Goal: Task Accomplishment & Management: Manage account settings

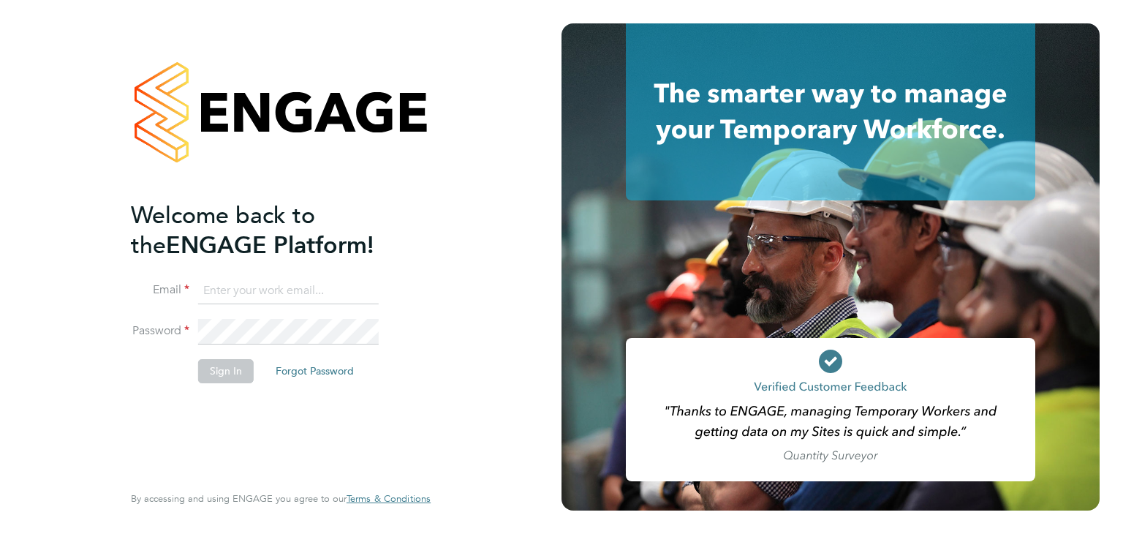
type input "martina@acr-ltd.co.uk"
click at [216, 372] on button "Sign In" at bounding box center [226, 370] width 56 height 23
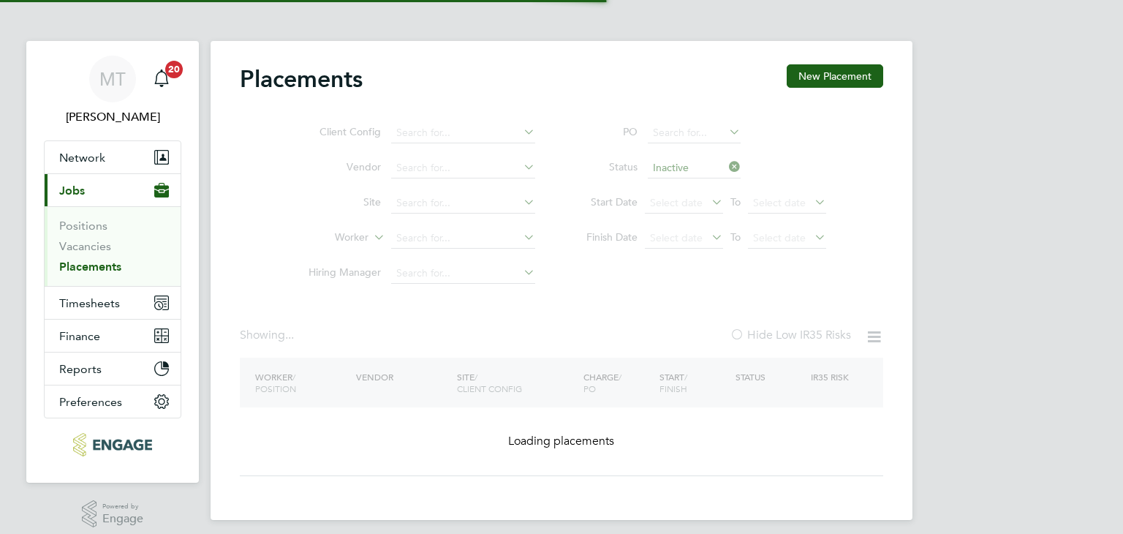
type input "Toni-Ann Aguiyi"
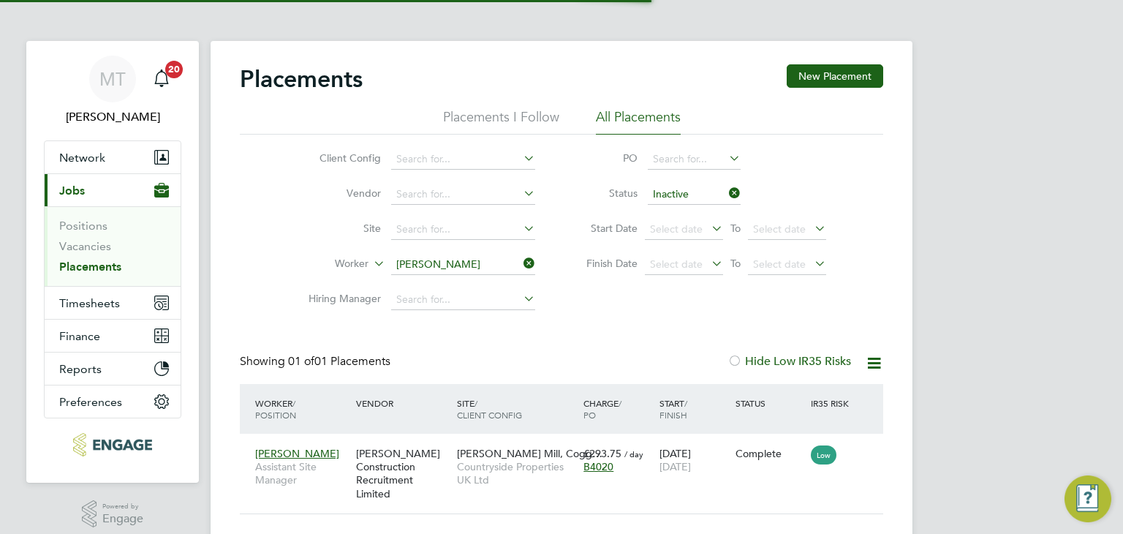
scroll to position [14, 69]
click at [90, 302] on span "Timesheets" at bounding box center [89, 303] width 61 height 14
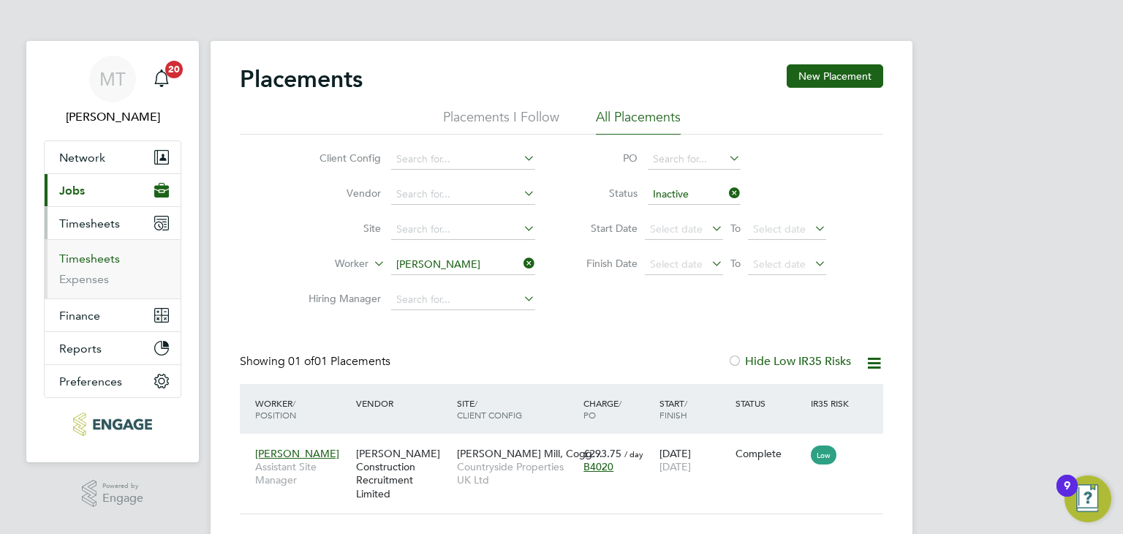
click at [94, 254] on link "Timesheets" at bounding box center [89, 259] width 61 height 14
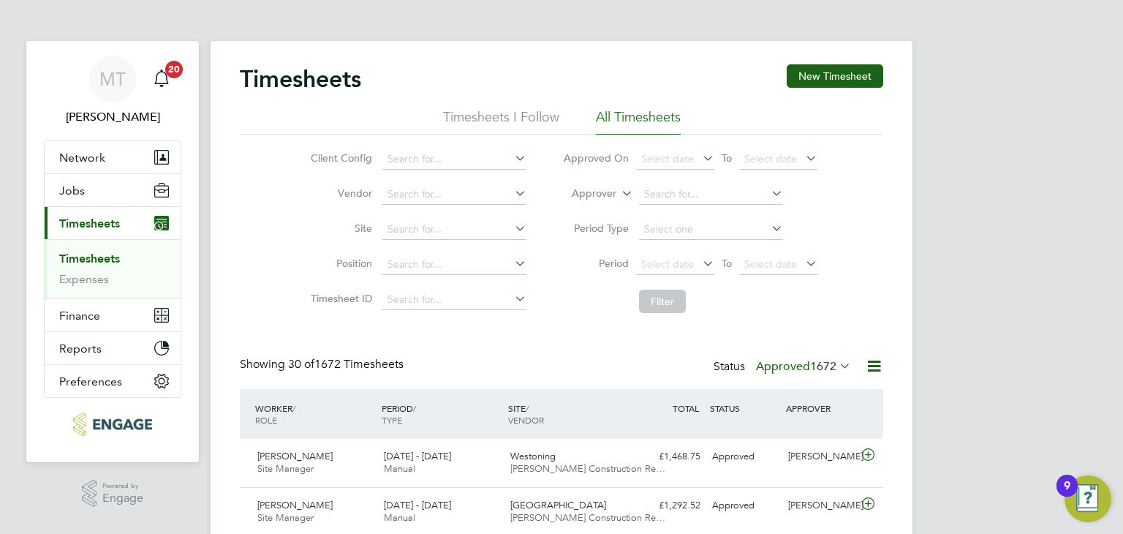
click at [828, 364] on span "1672" at bounding box center [823, 366] width 26 height 15
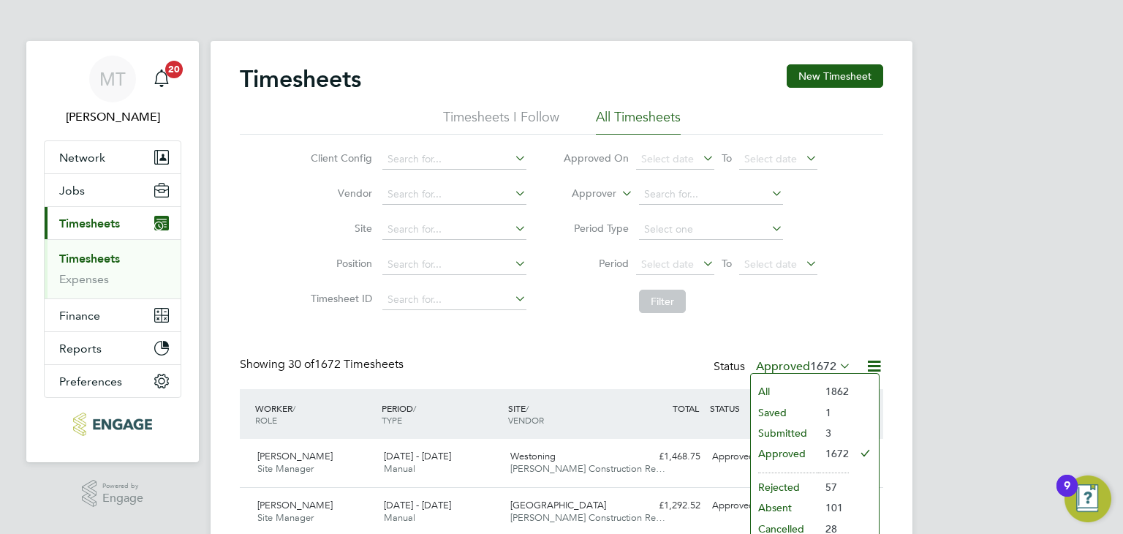
click at [788, 430] on li "Submitted" at bounding box center [784, 433] width 67 height 20
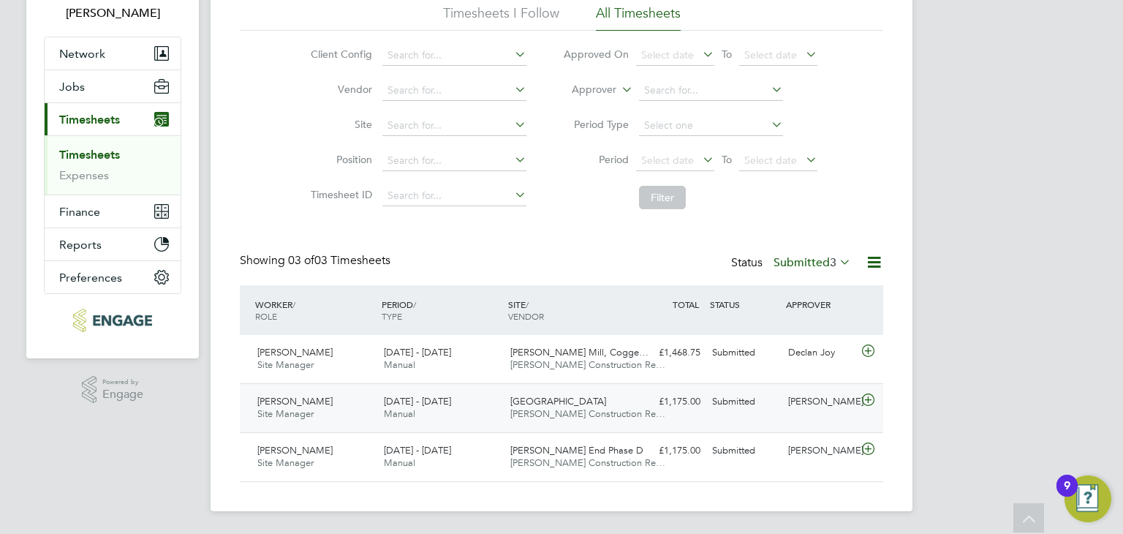
click at [869, 396] on icon at bounding box center [868, 400] width 18 height 12
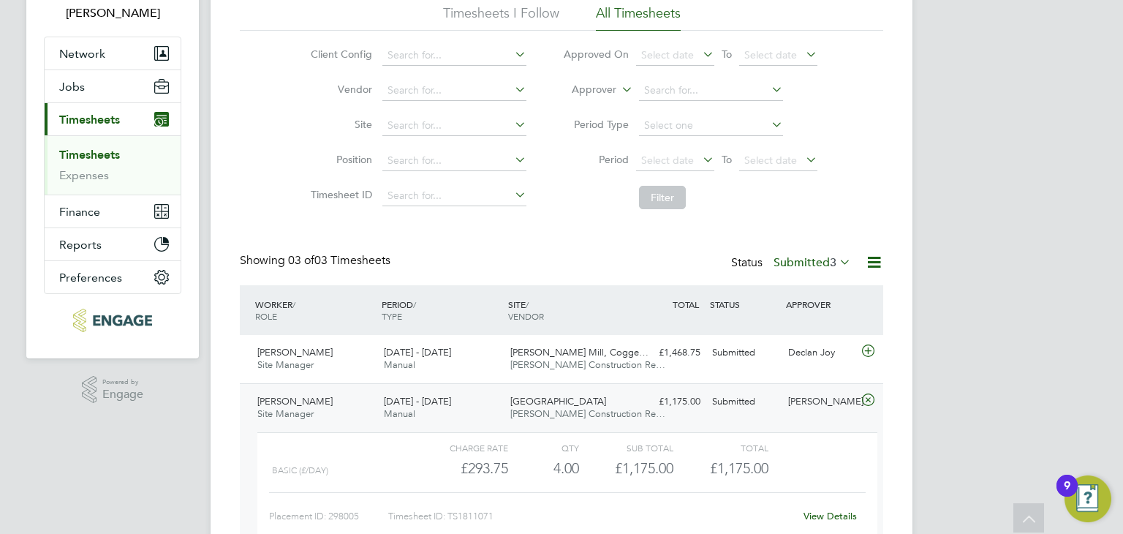
click at [817, 511] on link "View Details" at bounding box center [830, 516] width 53 height 12
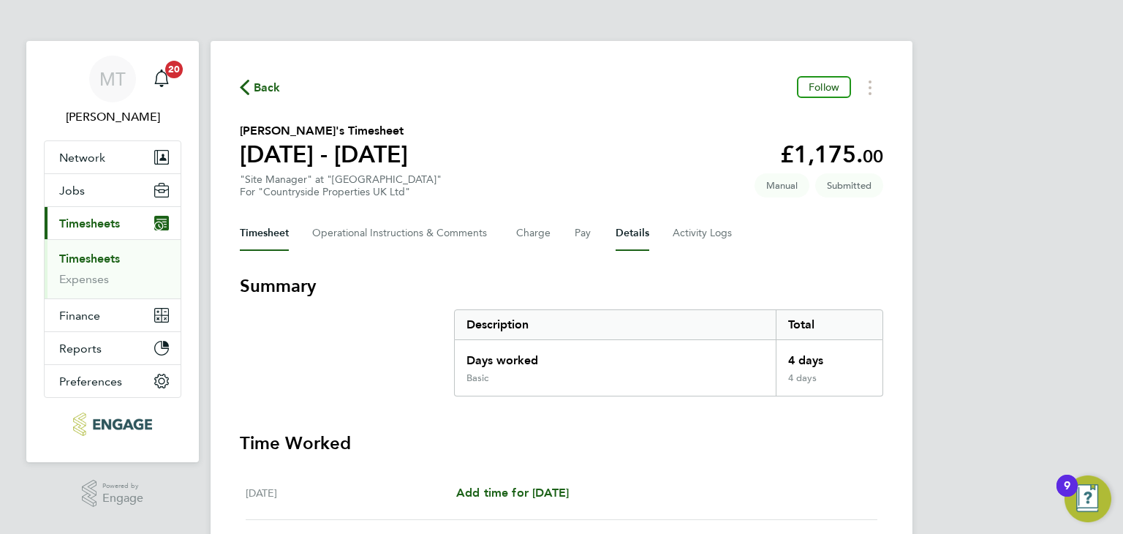
click at [638, 231] on button "Details" at bounding box center [633, 233] width 34 height 35
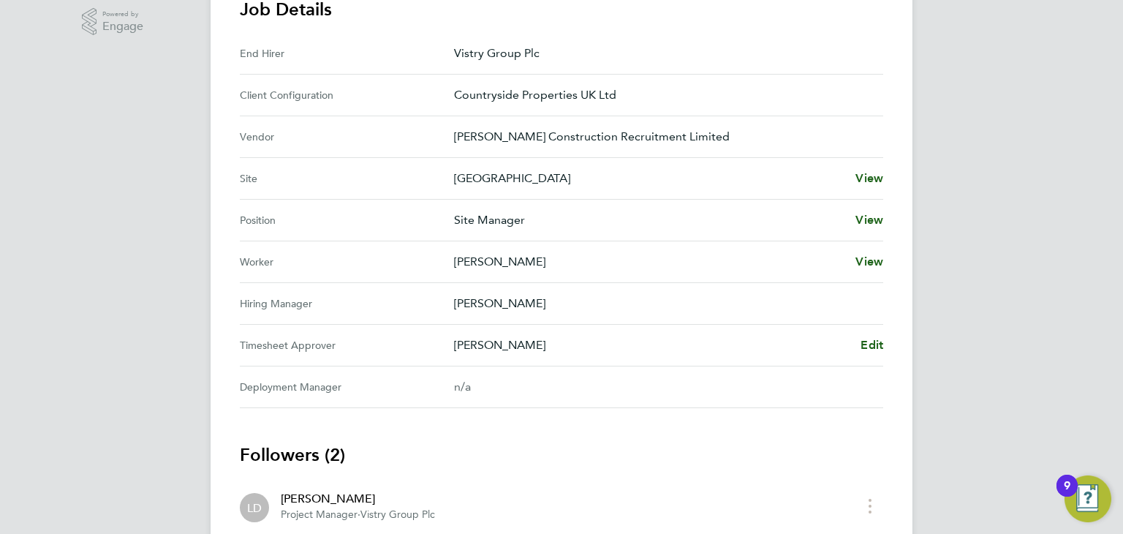
scroll to position [624, 0]
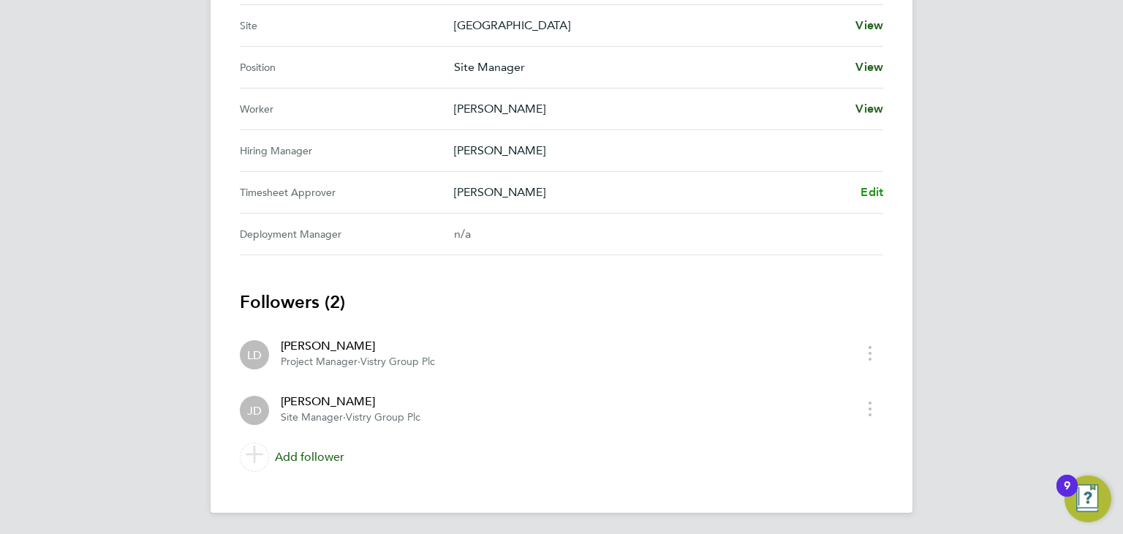
click at [872, 192] on span "Edit" at bounding box center [872, 192] width 23 height 14
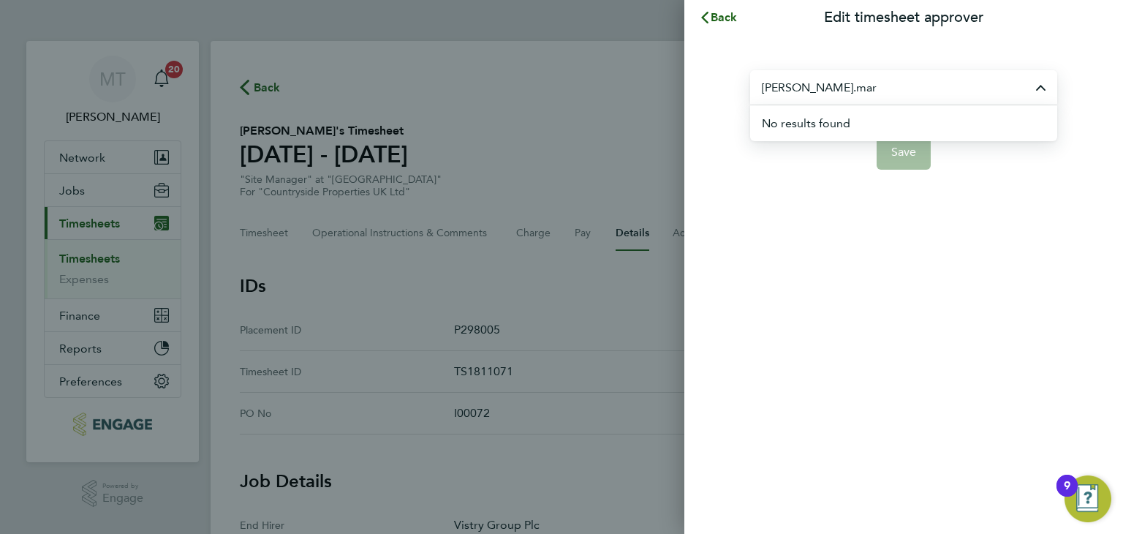
click at [416, 91] on div "Back Edit timesheet approver paul.mar No results found Save" at bounding box center [561, 267] width 1123 height 534
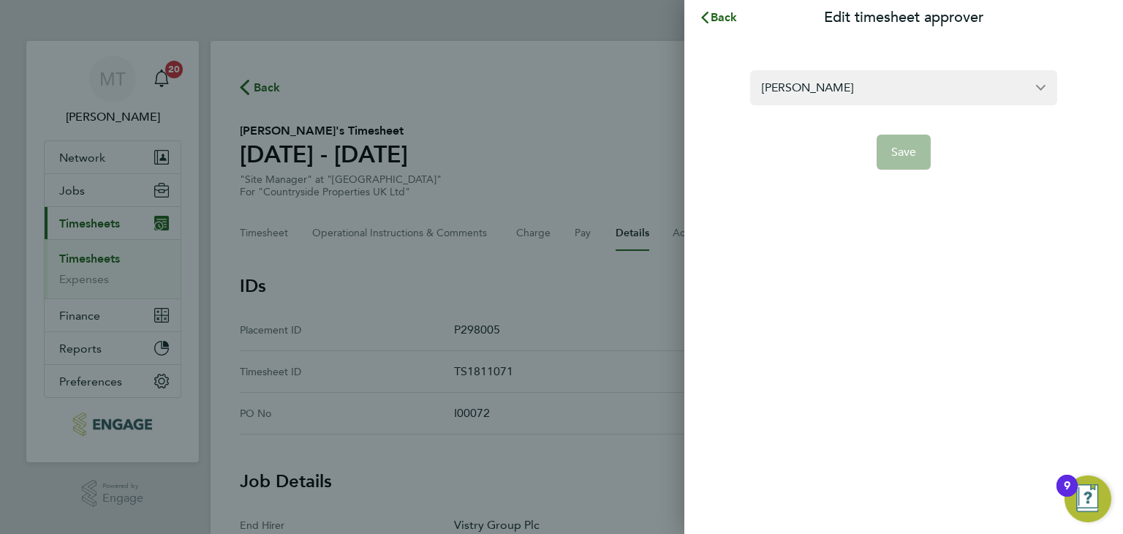
type input "J"
click at [627, 91] on div "Back Edit timesheet approver paul marcus Save" at bounding box center [561, 267] width 1123 height 534
click at [1043, 86] on input "[PERSON_NAME]" at bounding box center [903, 87] width 307 height 34
type input "[PERSON_NAME]"
click at [725, 12] on span "Back" at bounding box center [724, 17] width 27 height 14
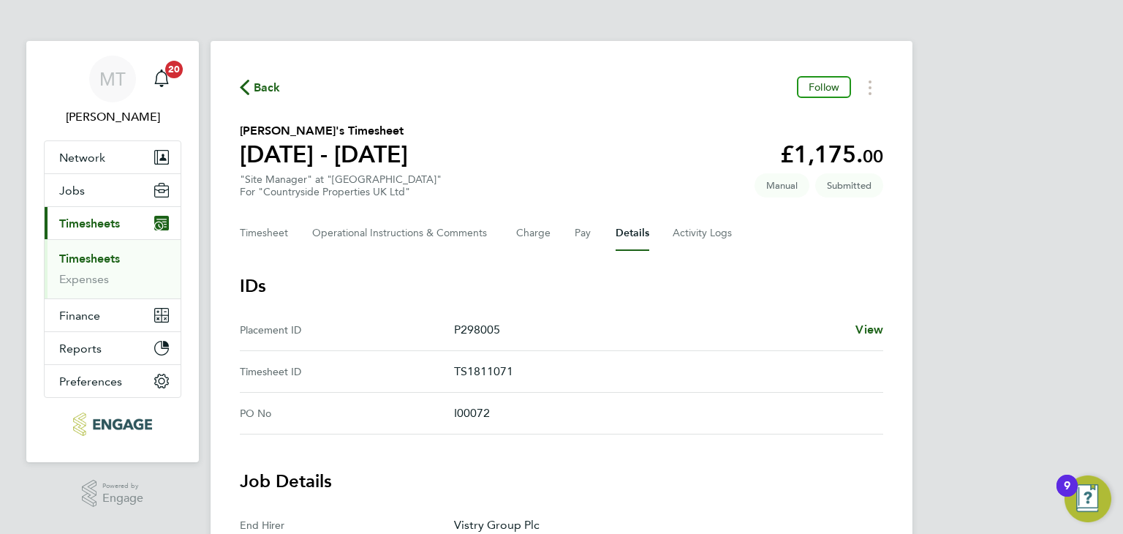
click at [269, 86] on span "Back" at bounding box center [267, 88] width 27 height 18
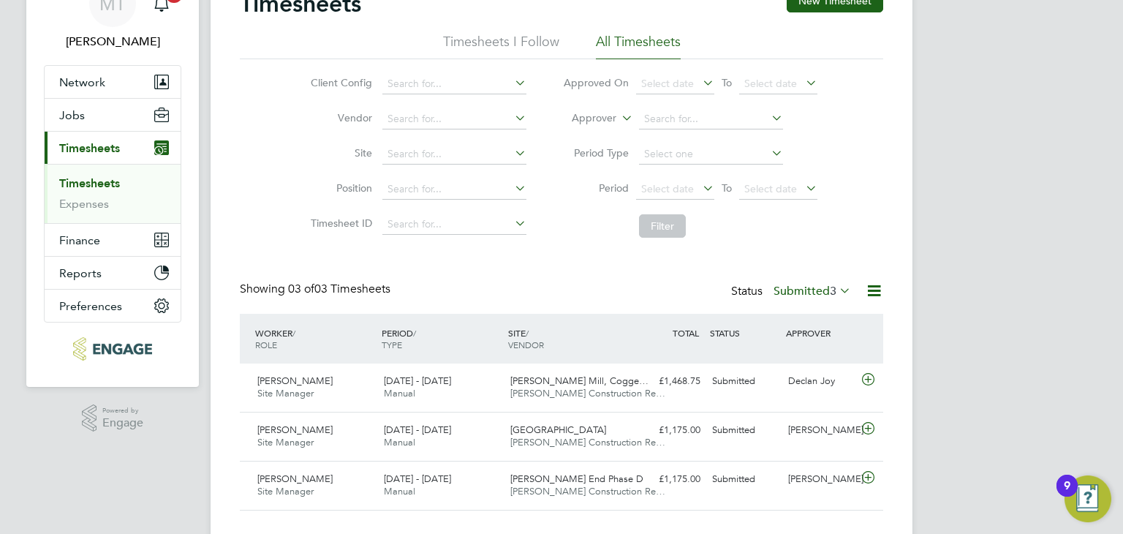
scroll to position [104, 0]
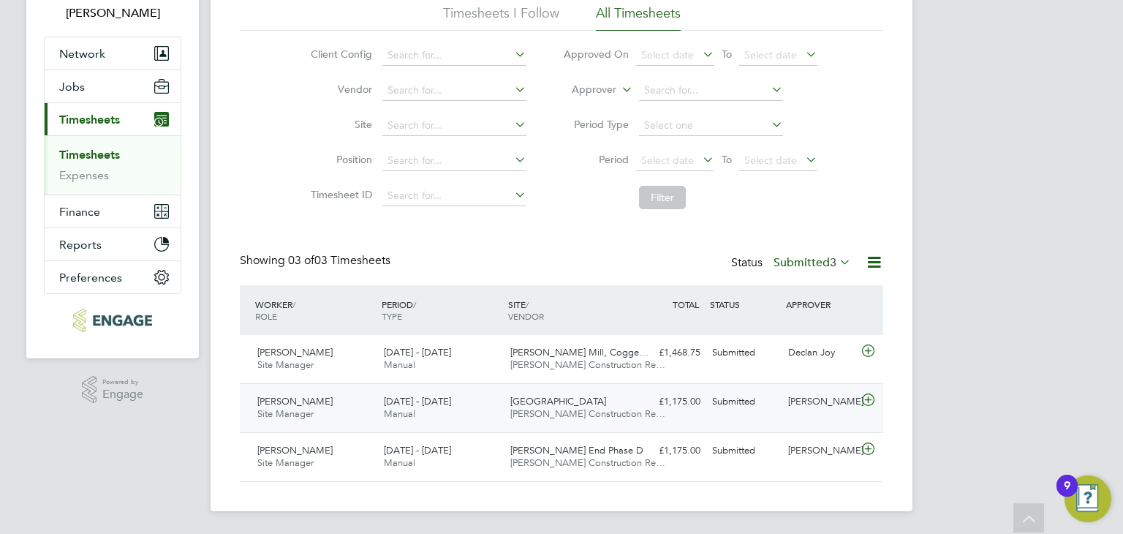
click at [867, 396] on icon at bounding box center [868, 400] width 18 height 12
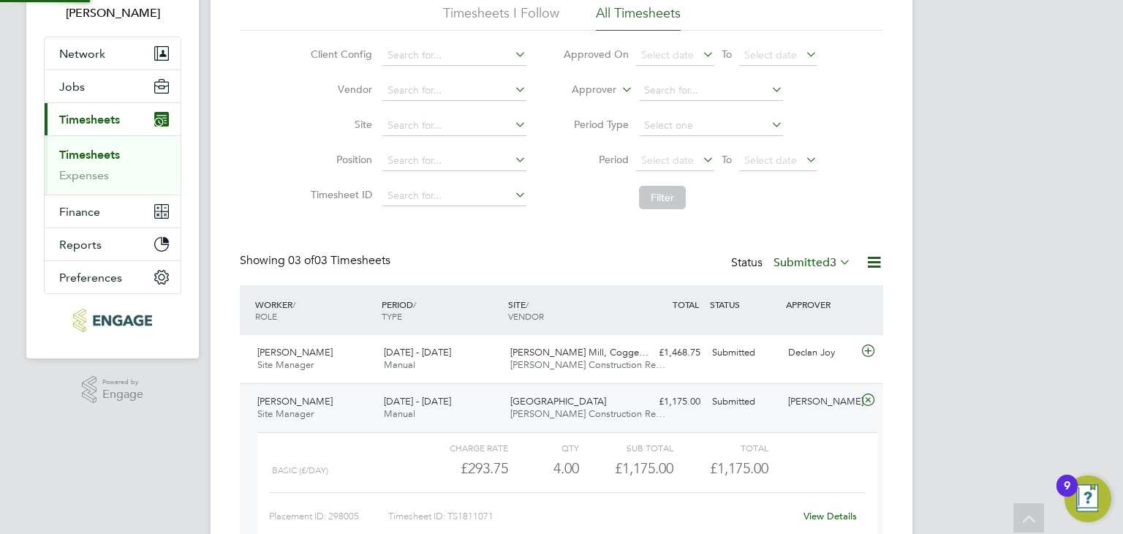
scroll to position [24, 142]
click at [828, 514] on link "View Details" at bounding box center [830, 516] width 53 height 12
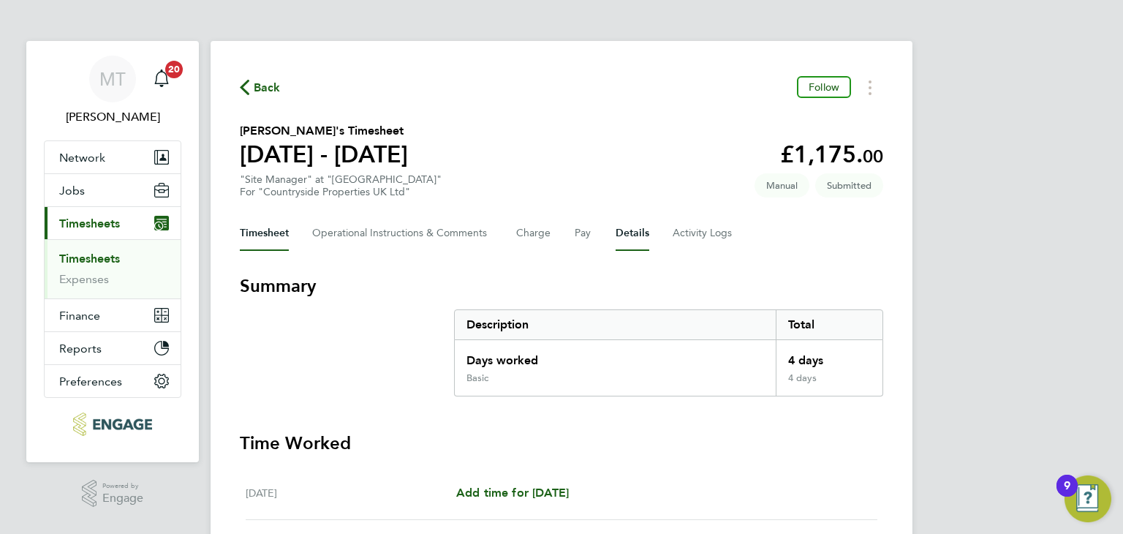
click at [629, 232] on button "Details" at bounding box center [633, 233] width 34 height 35
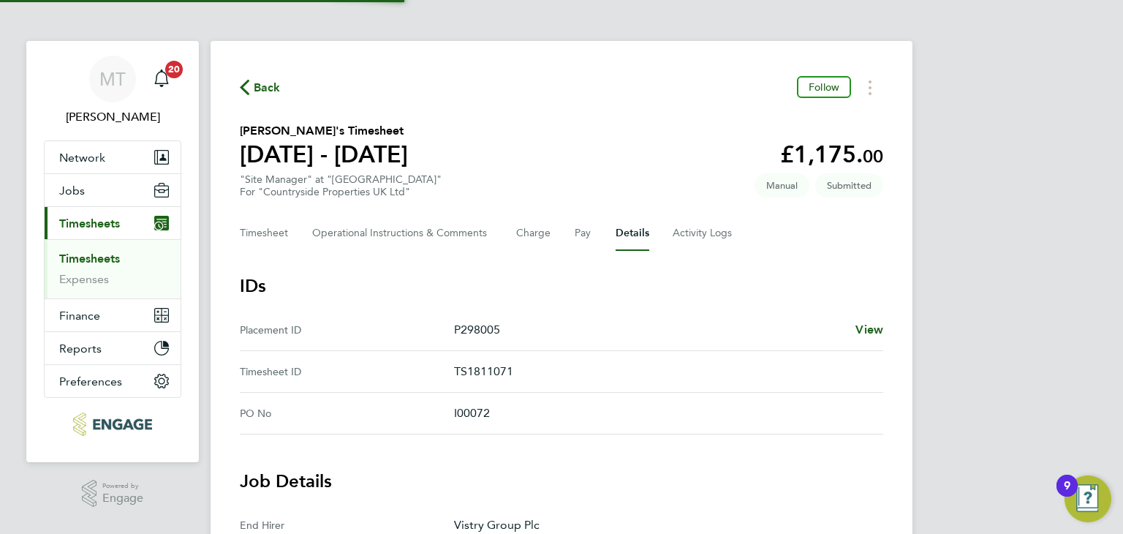
scroll to position [466, 0]
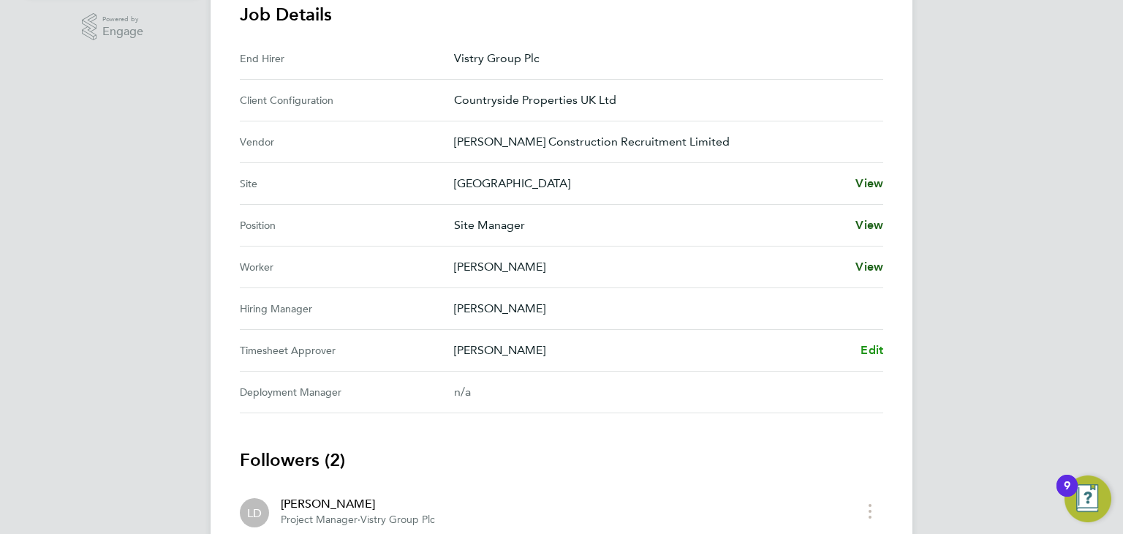
click at [861, 346] on span "Edit" at bounding box center [872, 350] width 23 height 14
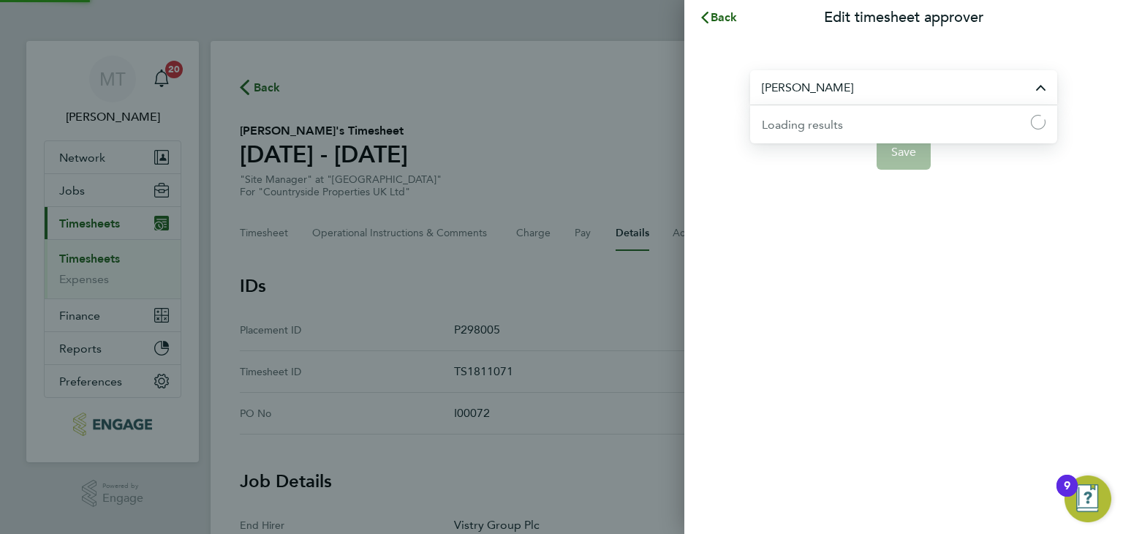
click at [869, 91] on input "James Donovan" at bounding box center [903, 87] width 307 height 34
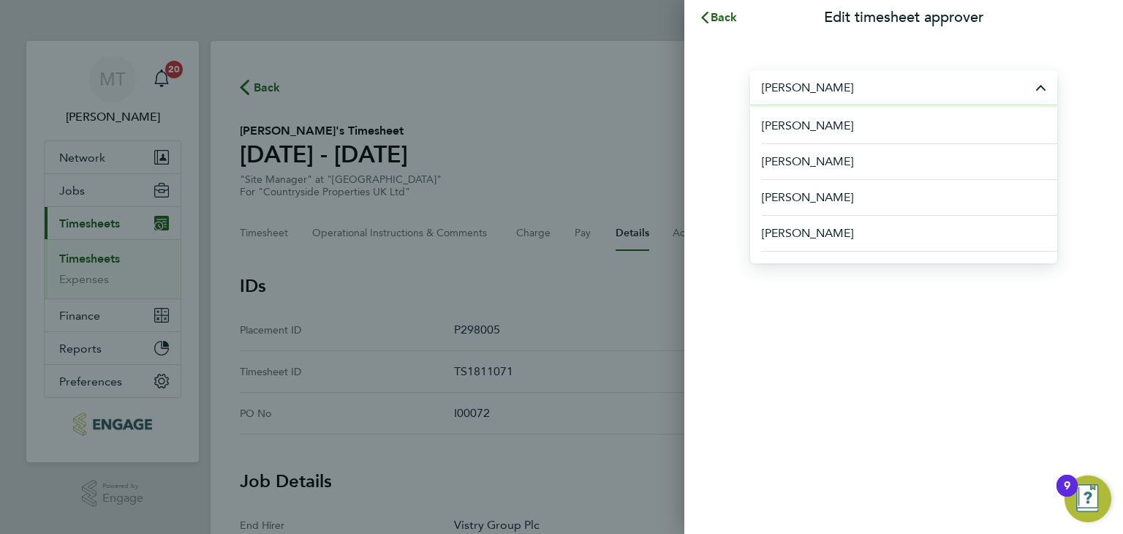
scroll to position [357, 0]
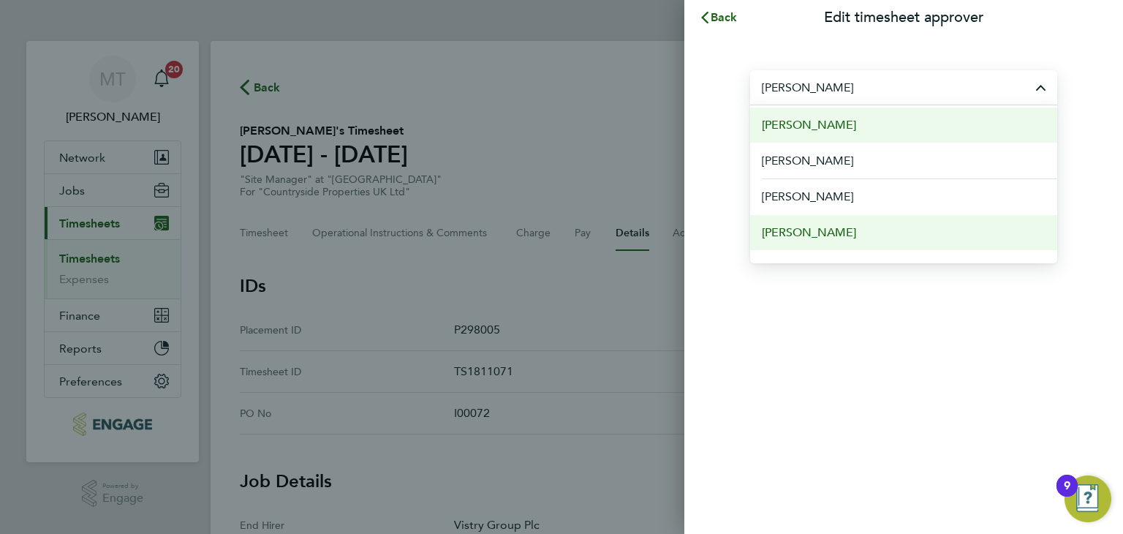
click at [892, 230] on li "[PERSON_NAME]" at bounding box center [903, 232] width 307 height 36
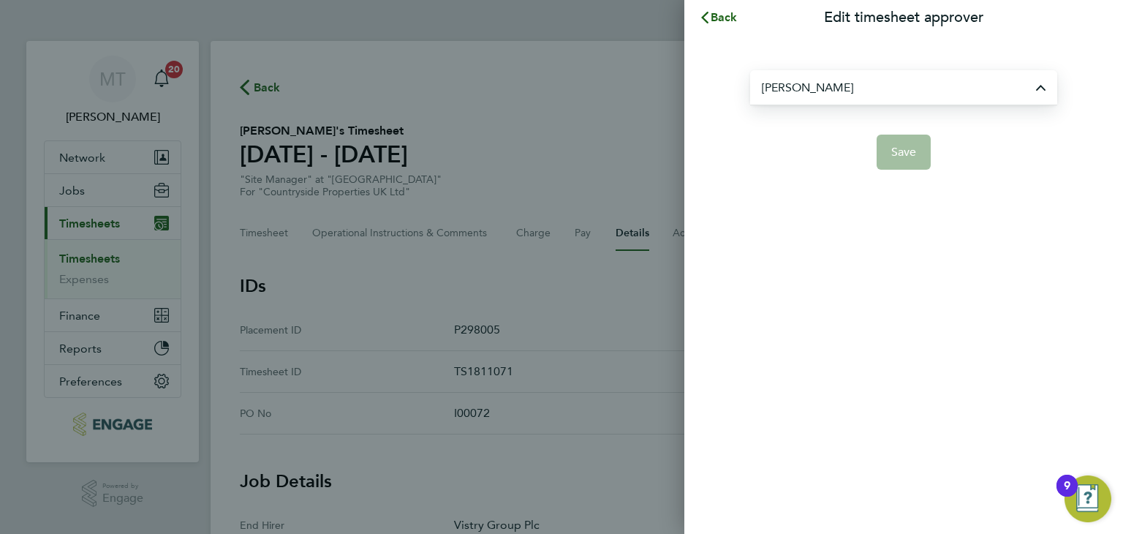
type input "[PERSON_NAME]"
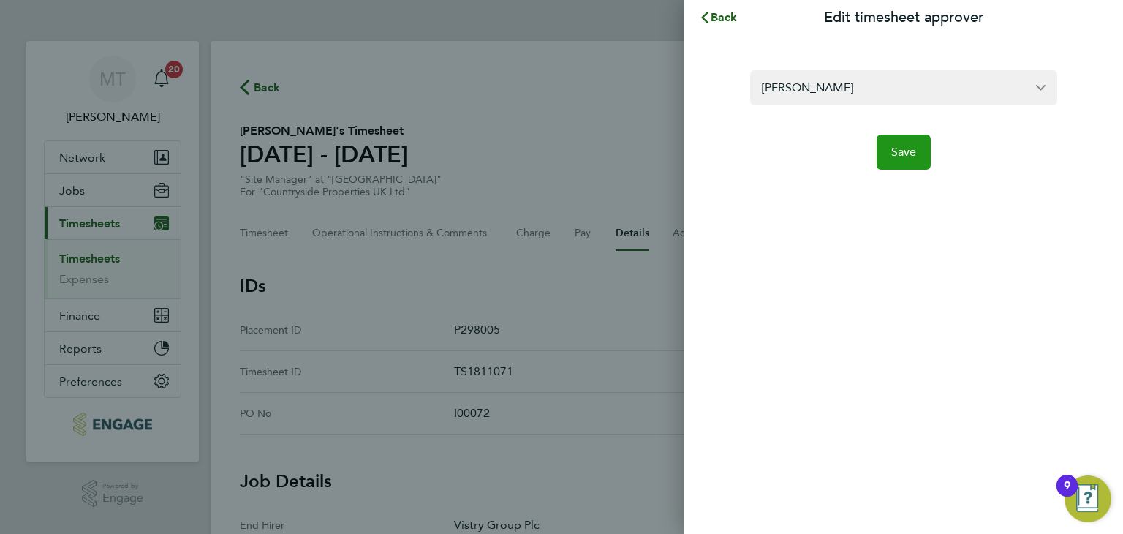
click at [904, 158] on span "Save" at bounding box center [904, 152] width 26 height 15
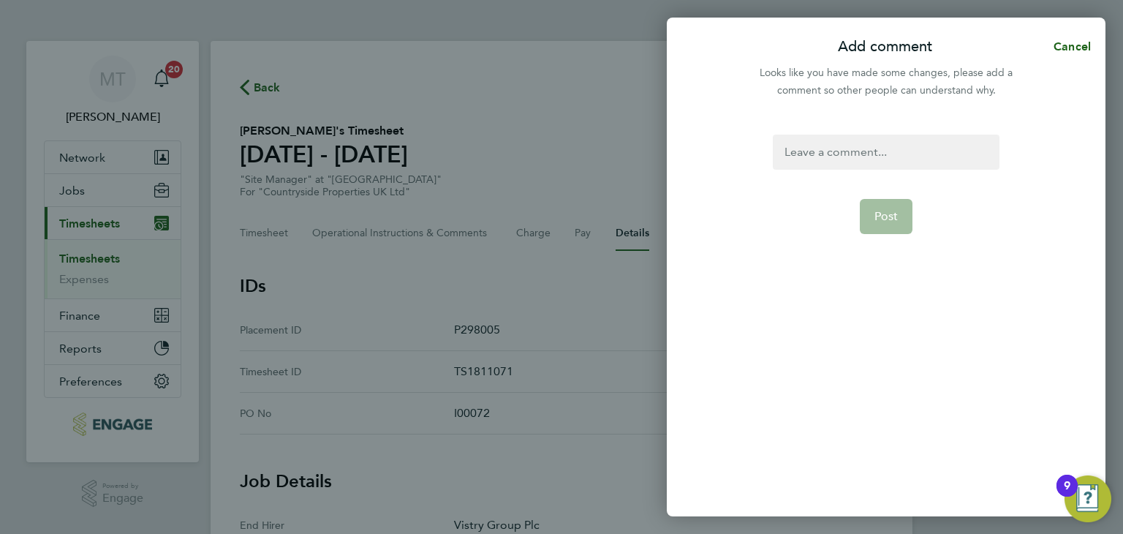
click at [895, 156] on div at bounding box center [886, 152] width 226 height 35
click at [895, 155] on div at bounding box center [886, 152] width 226 height 35
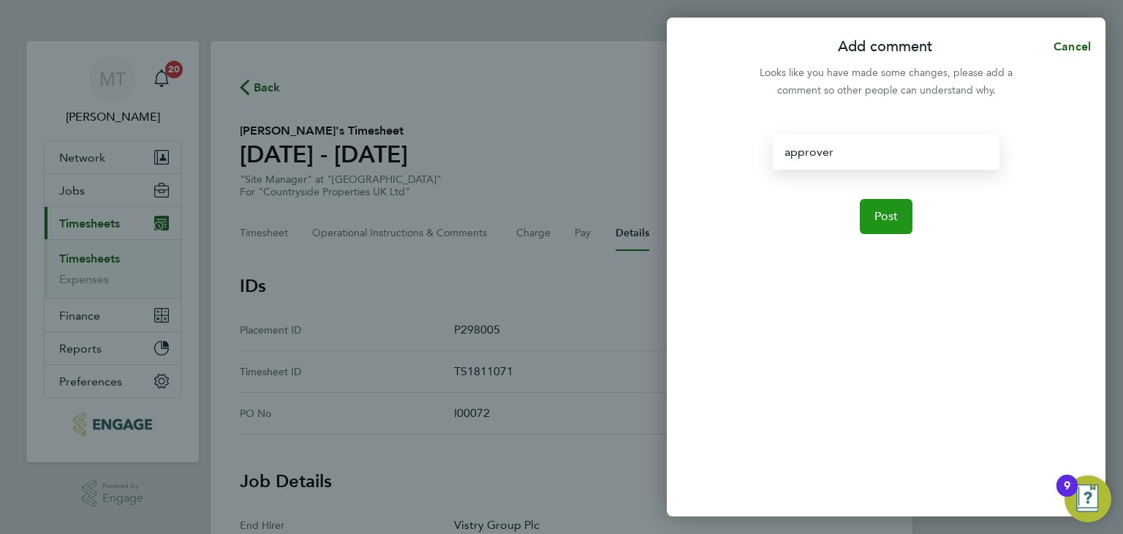
click at [899, 214] on button "Post" at bounding box center [886, 216] width 53 height 35
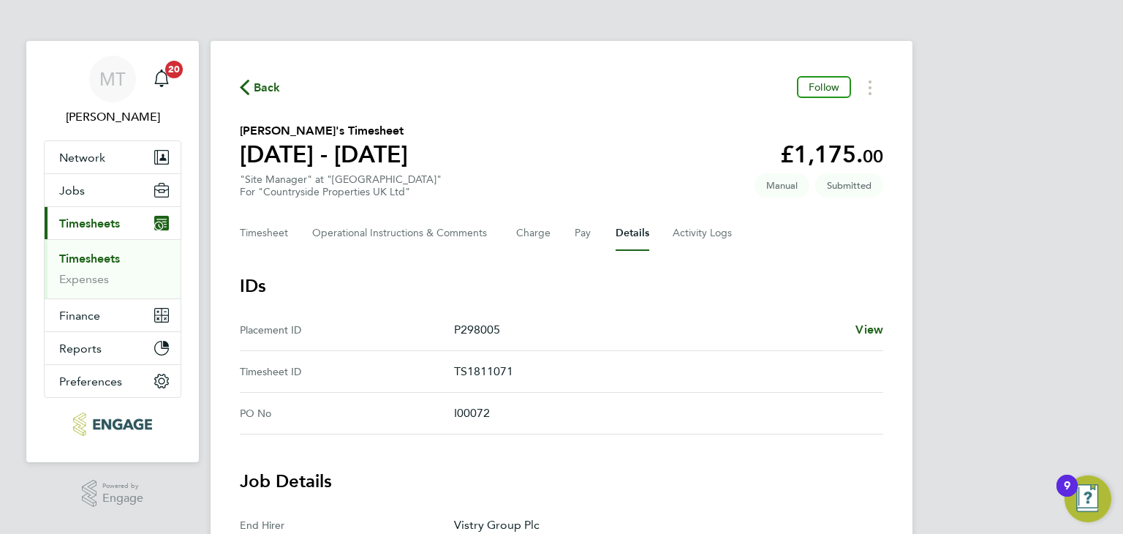
click at [268, 88] on span "Back" at bounding box center [267, 88] width 27 height 18
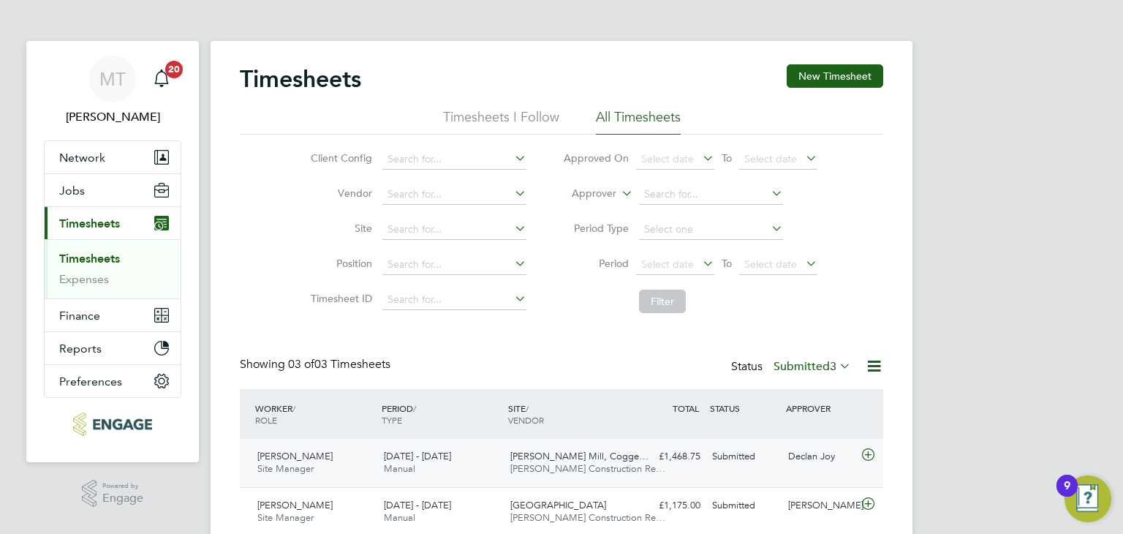
click at [870, 450] on icon at bounding box center [868, 455] width 18 height 12
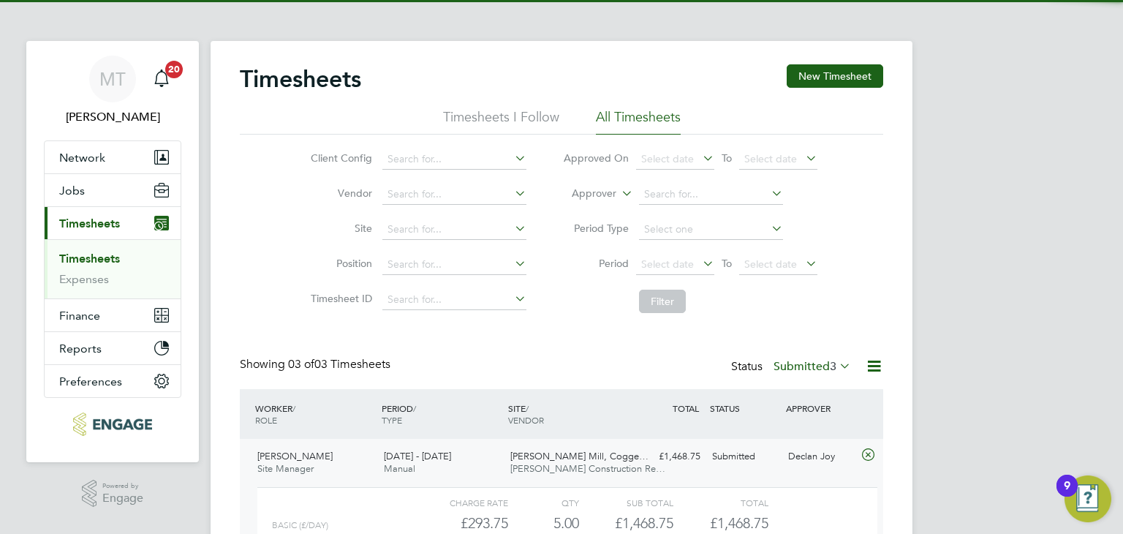
scroll to position [238, 0]
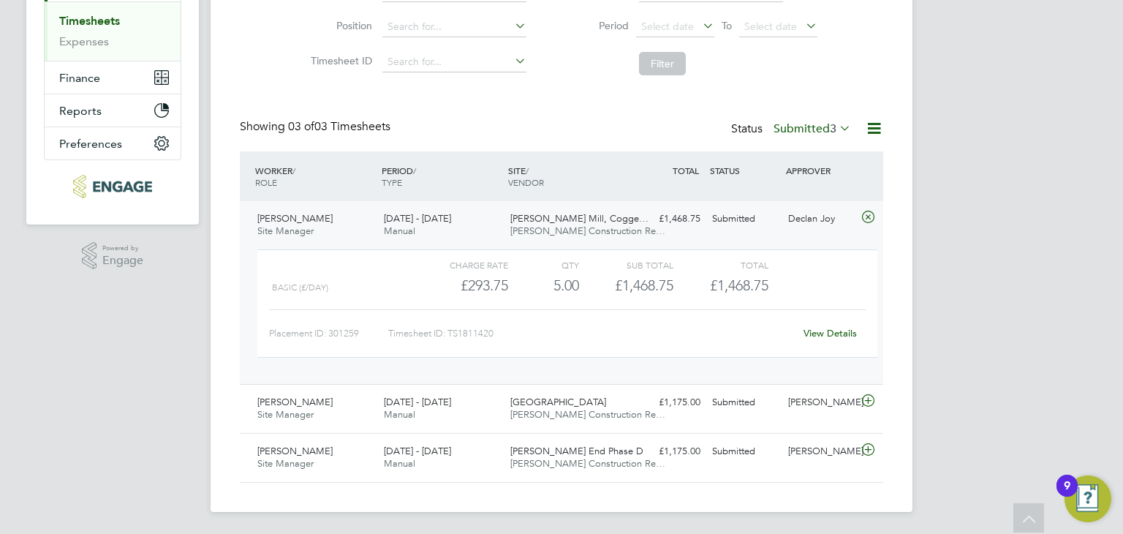
click at [822, 330] on link "View Details" at bounding box center [830, 333] width 53 height 12
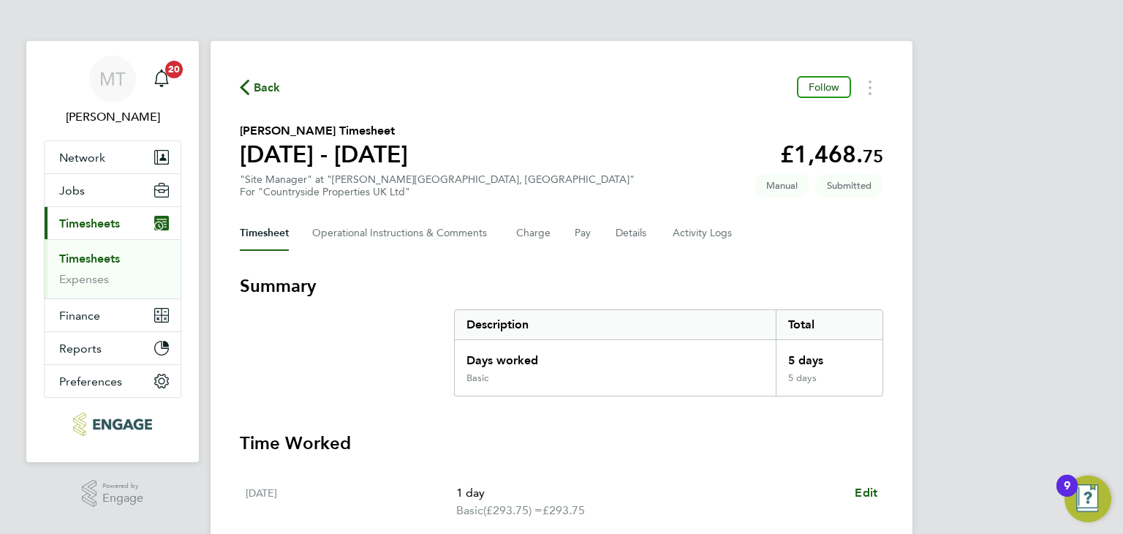
click at [265, 88] on span "Back" at bounding box center [267, 88] width 27 height 18
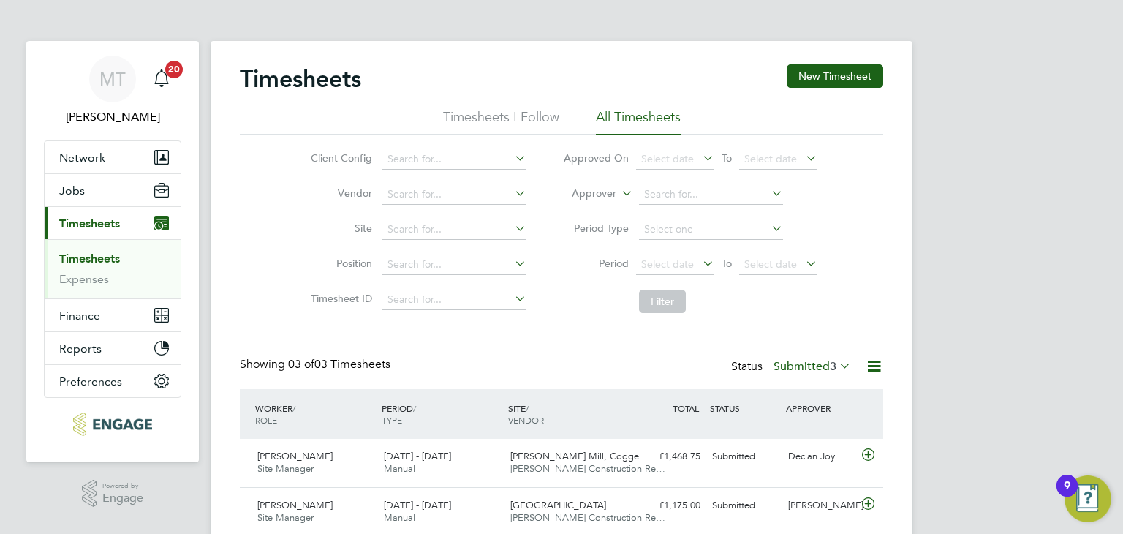
click at [532, 337] on div "Timesheets New Timesheet Timesheets I Follow All Timesheets Client Config Vendo…" at bounding box center [561, 324] width 643 height 521
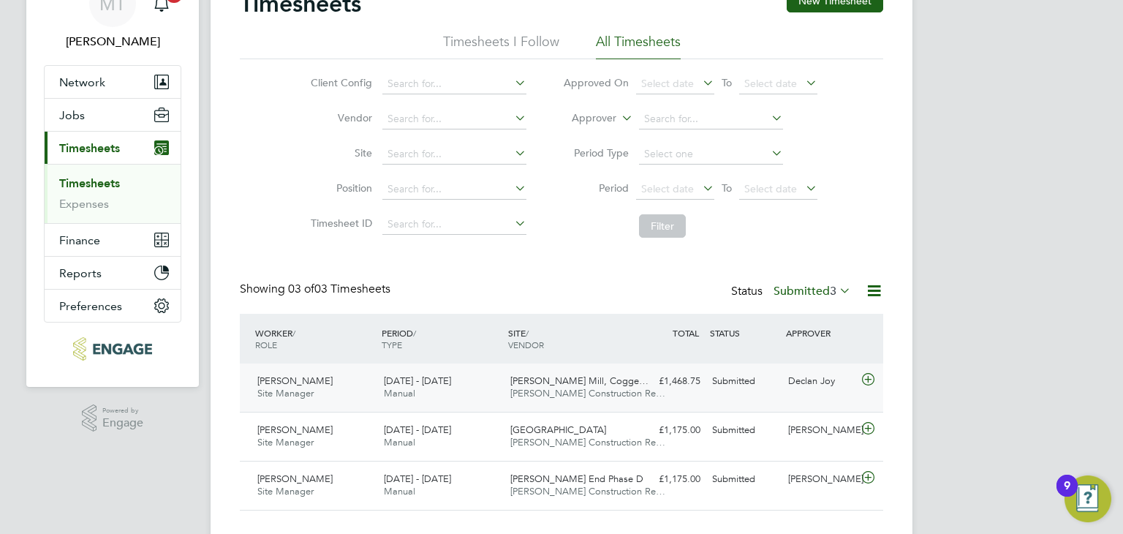
scroll to position [104, 0]
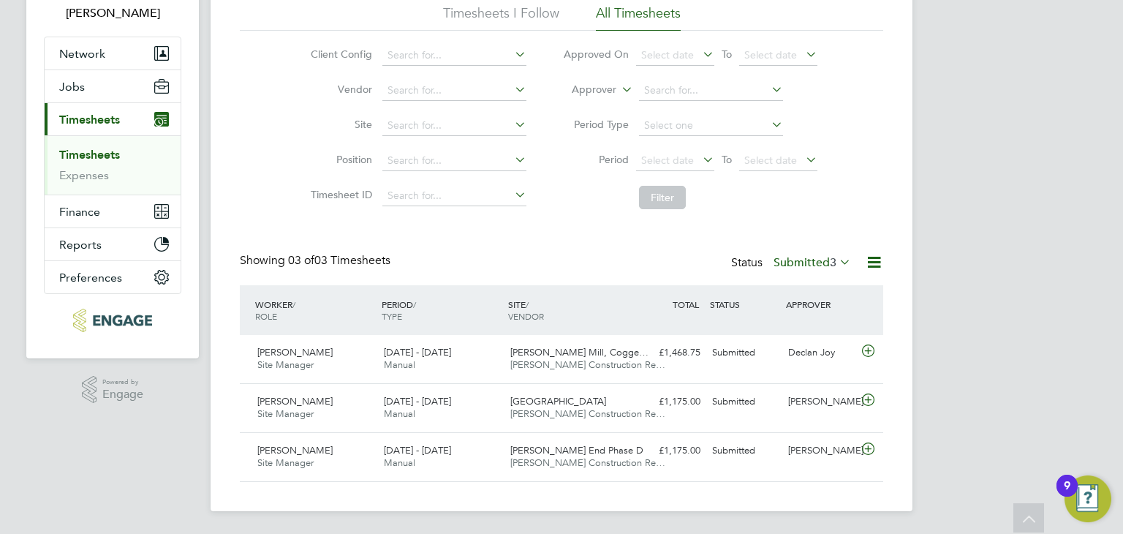
click at [805, 262] on label "Submitted 3" at bounding box center [813, 262] width 78 height 15
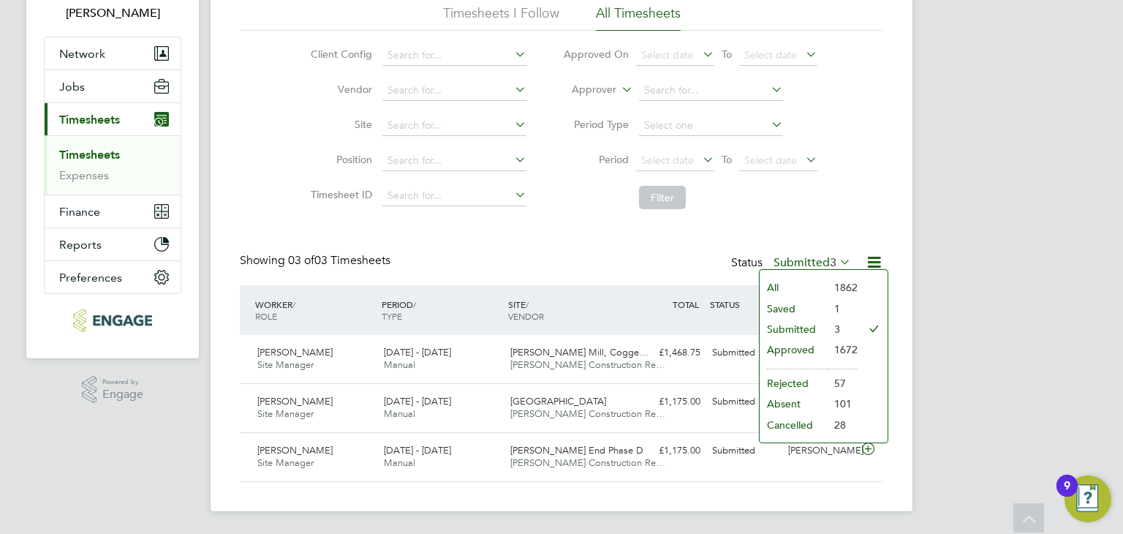
click at [782, 302] on li "Saved" at bounding box center [793, 308] width 67 height 20
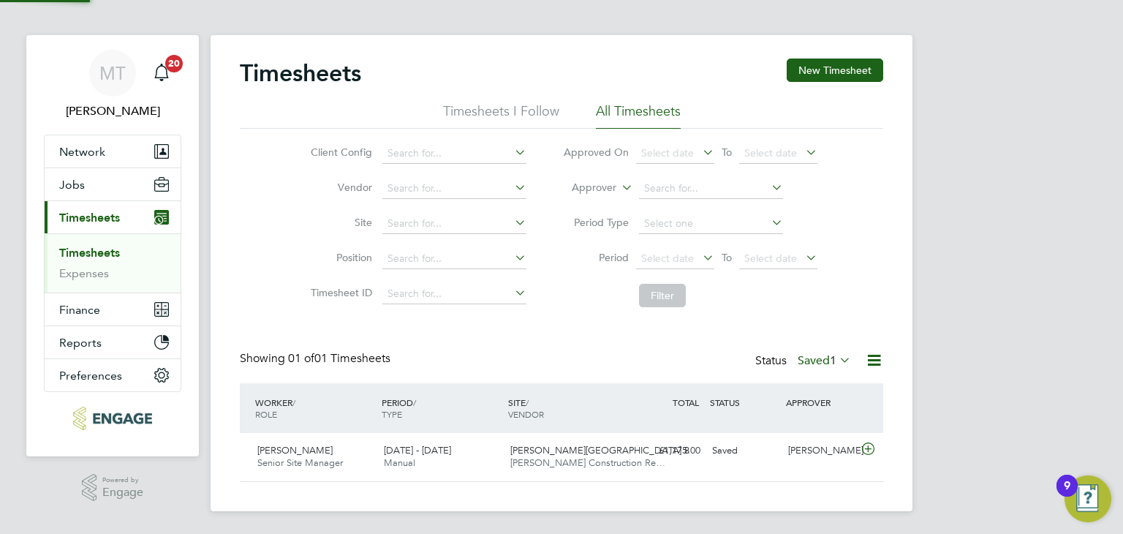
scroll to position [37, 127]
click at [518, 454] on span "[PERSON_NAME][GEOGRAPHIC_DATA] 8" at bounding box center [599, 450] width 179 height 12
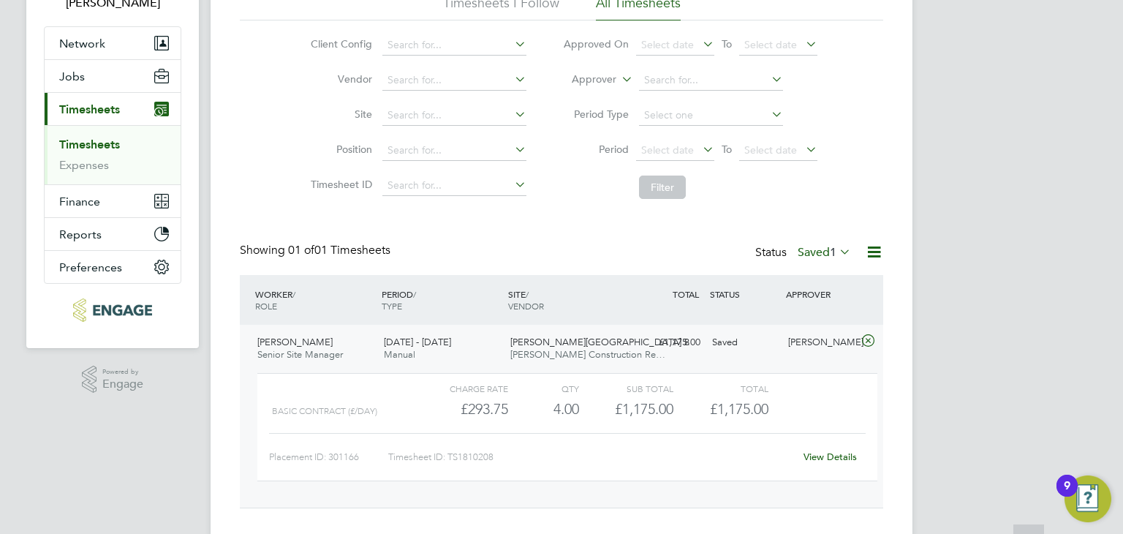
scroll to position [140, 0]
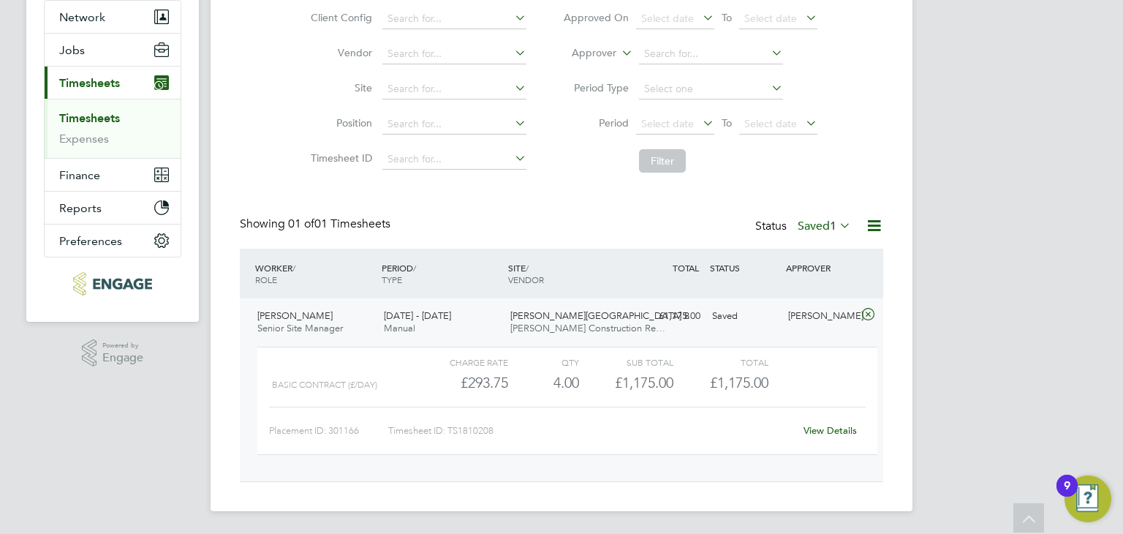
click at [818, 424] on link "View Details" at bounding box center [830, 430] width 53 height 12
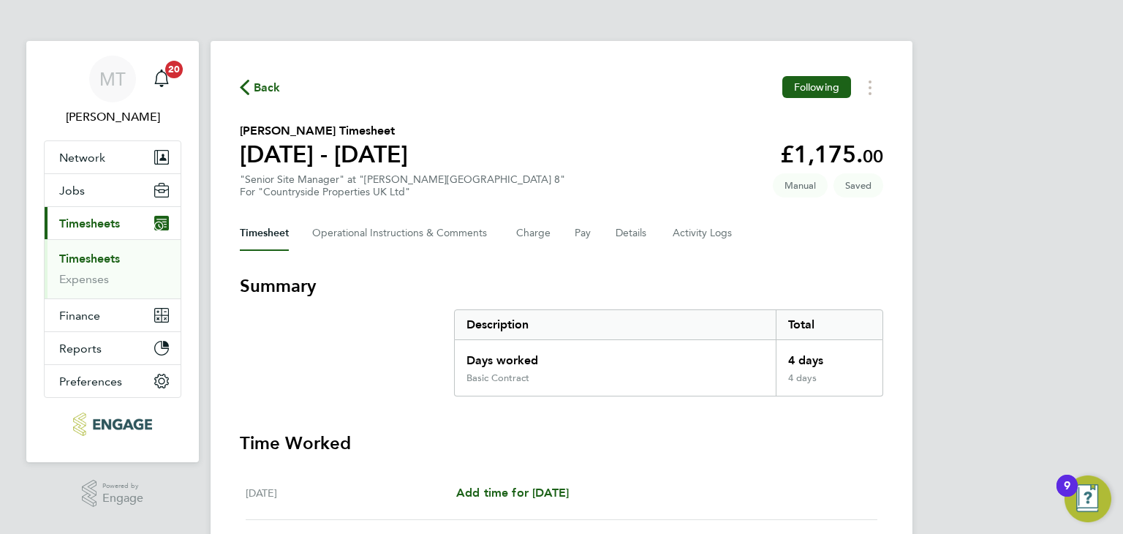
click at [270, 88] on span "Back" at bounding box center [267, 88] width 27 height 18
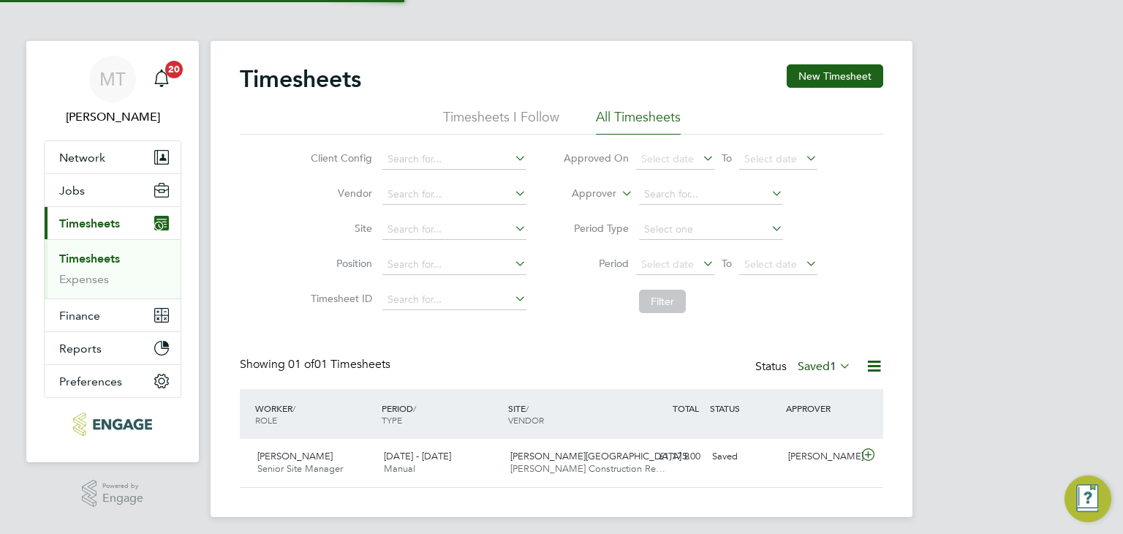
scroll to position [37, 127]
click at [831, 359] on span "1" at bounding box center [833, 366] width 7 height 15
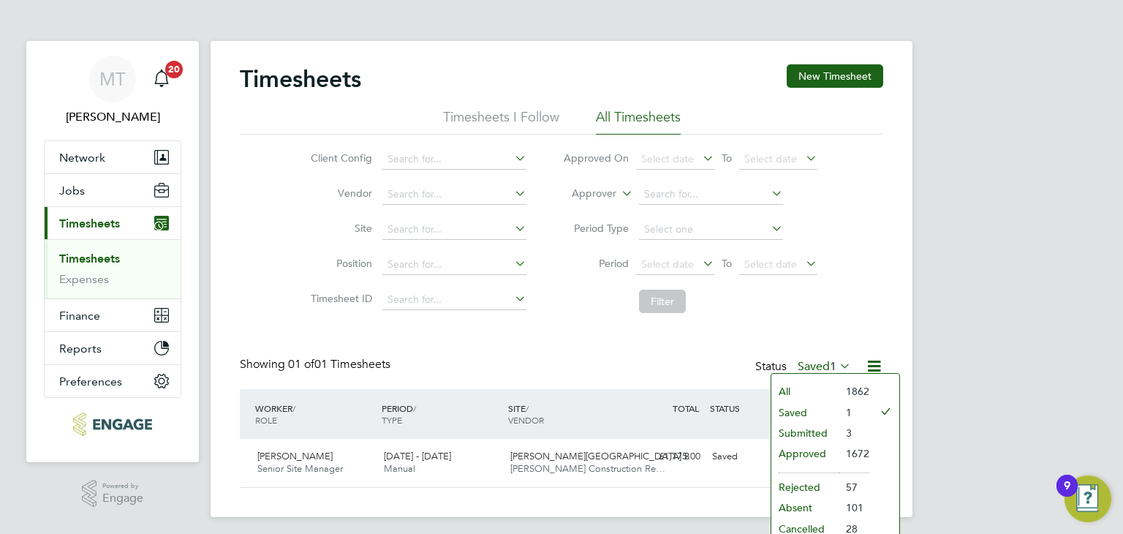
click at [798, 451] on li "Approved" at bounding box center [804, 453] width 67 height 20
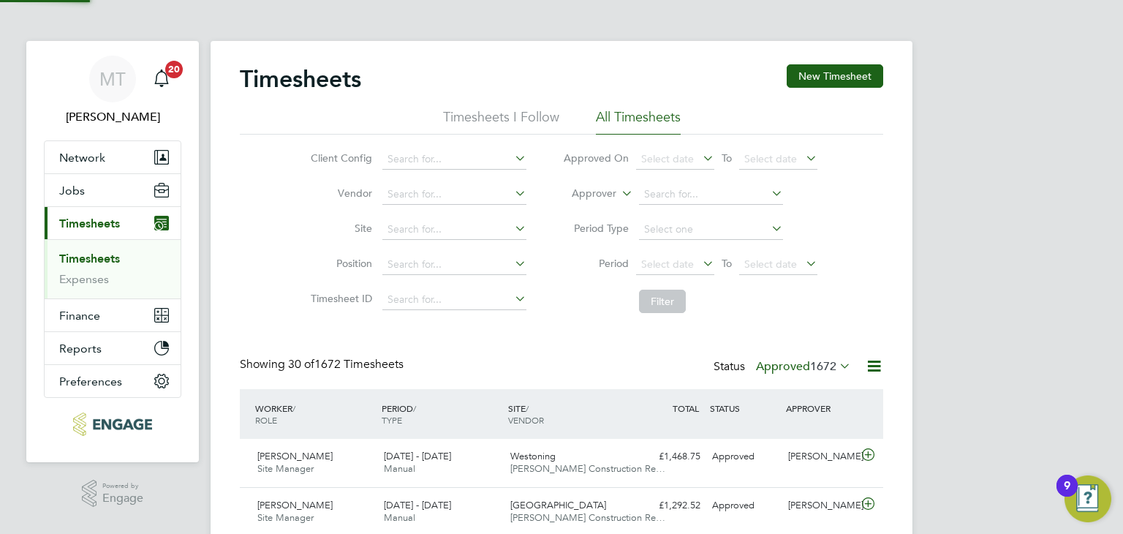
click at [876, 363] on icon at bounding box center [874, 366] width 18 height 18
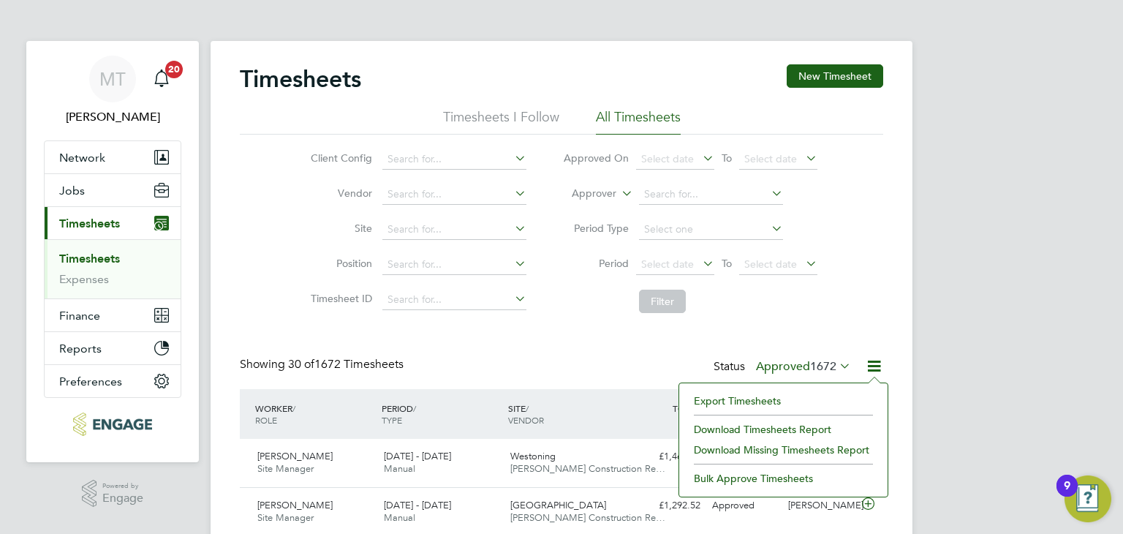
click at [736, 398] on li "Export Timesheets" at bounding box center [784, 400] width 194 height 20
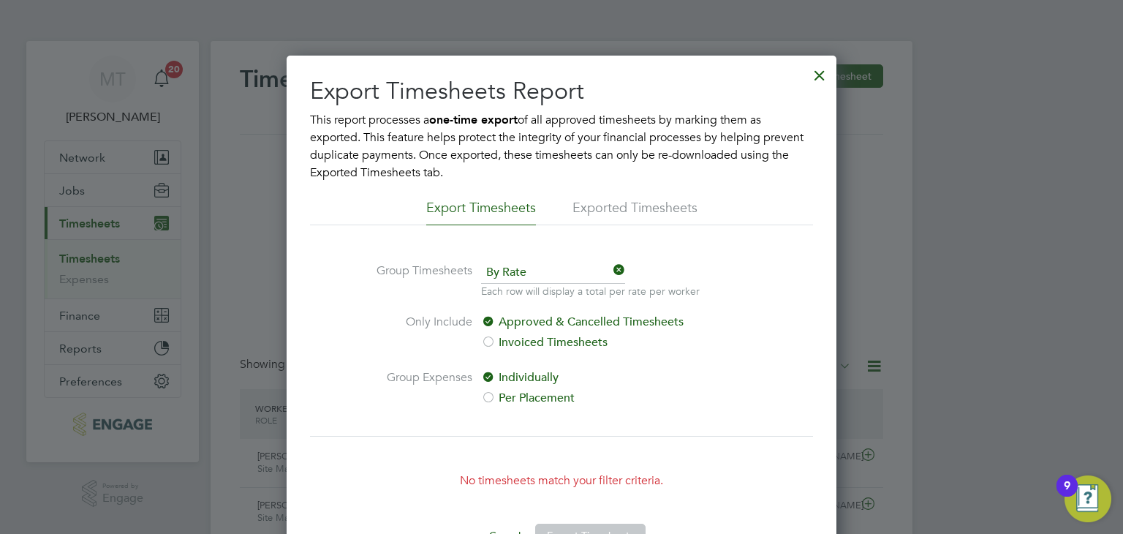
click at [820, 70] on div at bounding box center [819, 71] width 26 height 26
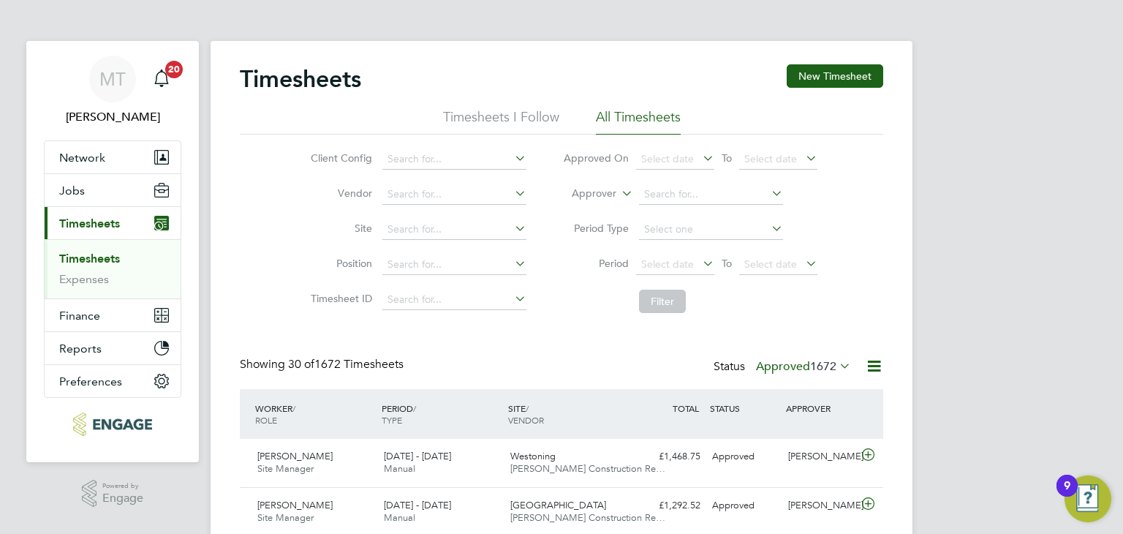
click at [830, 363] on span "1672" at bounding box center [823, 366] width 26 height 15
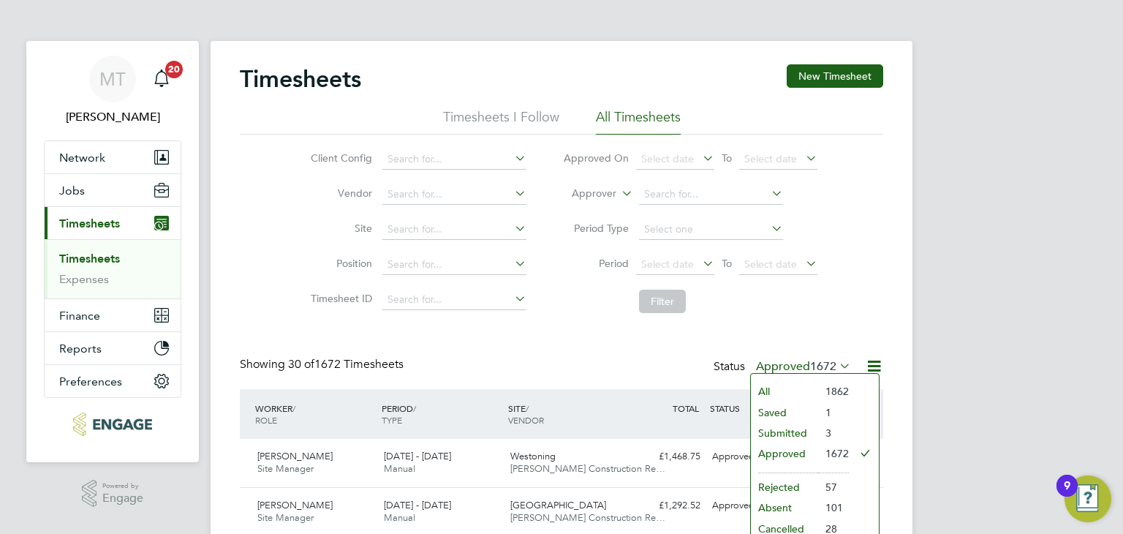
click at [793, 425] on li "Submitted" at bounding box center [784, 433] width 67 height 20
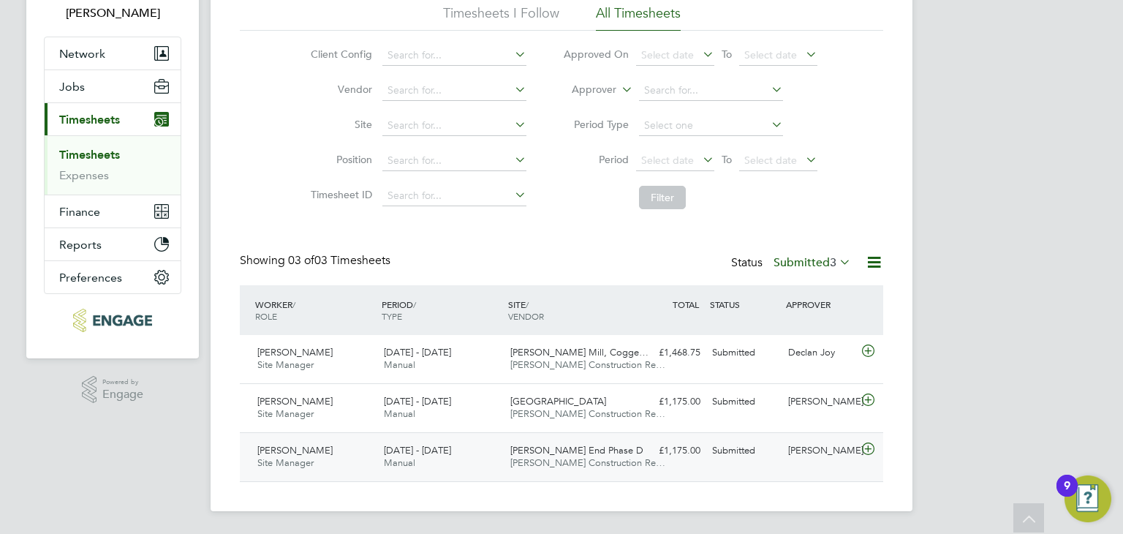
click at [867, 448] on icon at bounding box center [868, 449] width 18 height 12
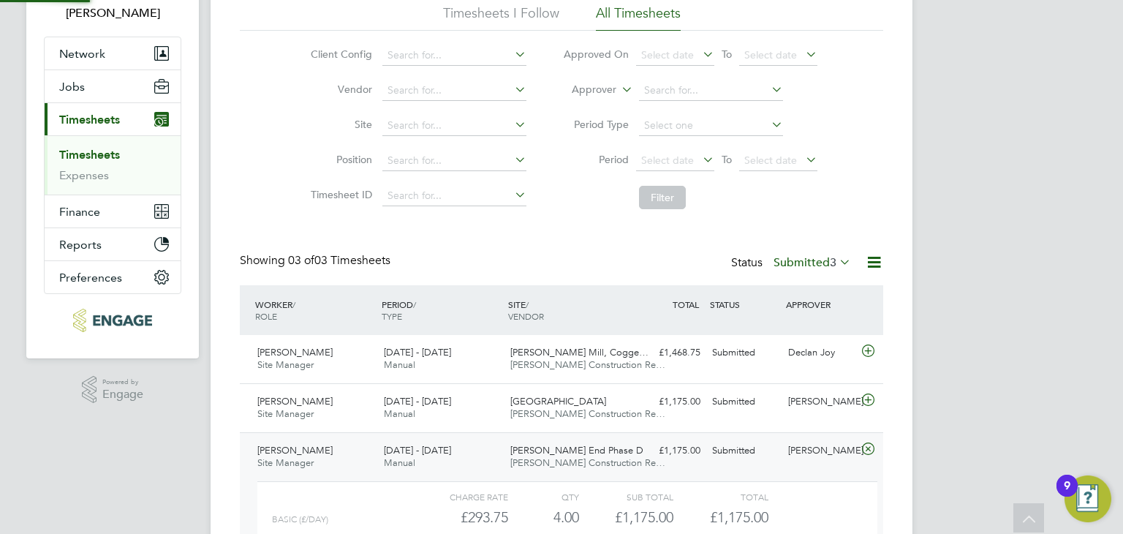
scroll to position [24, 142]
